Goal: Transaction & Acquisition: Purchase product/service

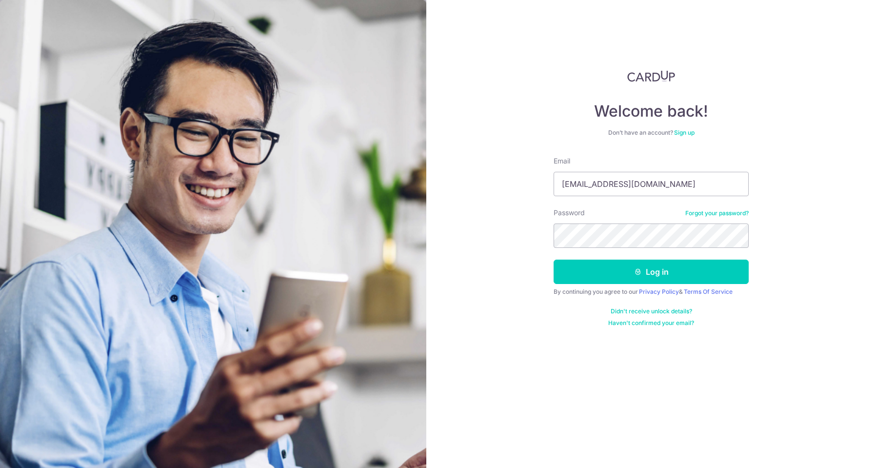
type input "leeus99@gmail.com"
click at [554, 259] on button "Log in" at bounding box center [651, 271] width 195 height 24
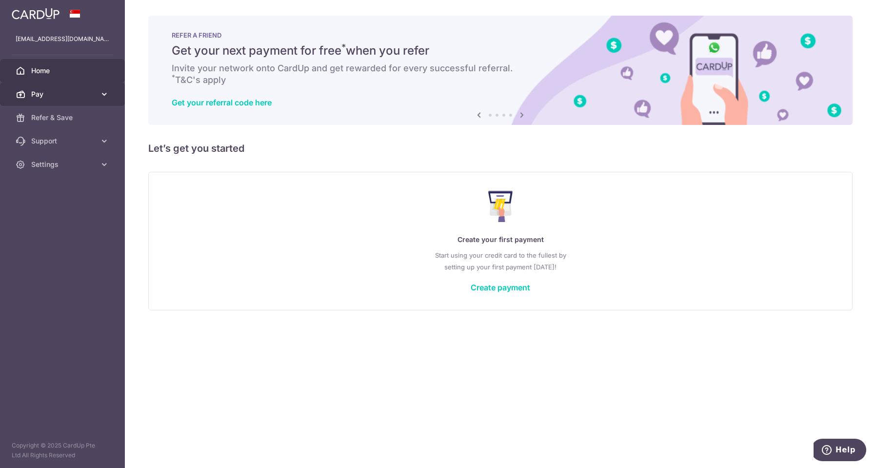
click at [84, 95] on span "Pay" at bounding box center [63, 94] width 64 height 10
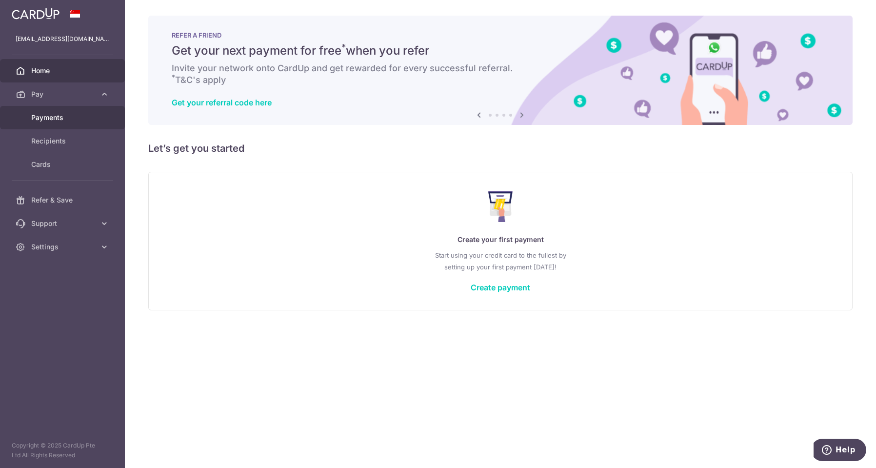
click at [68, 118] on span "Payments" at bounding box center [63, 118] width 64 height 10
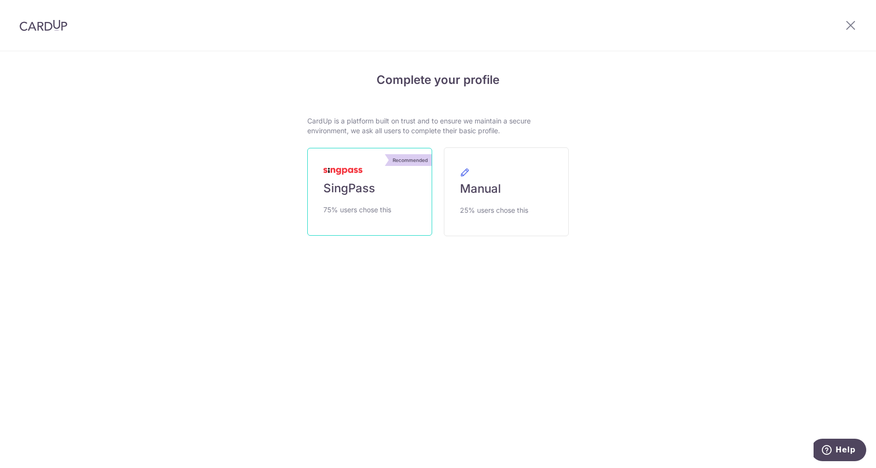
click at [346, 186] on span "SingPass" at bounding box center [349, 188] width 52 height 16
